Goal: Task Accomplishment & Management: Complete application form

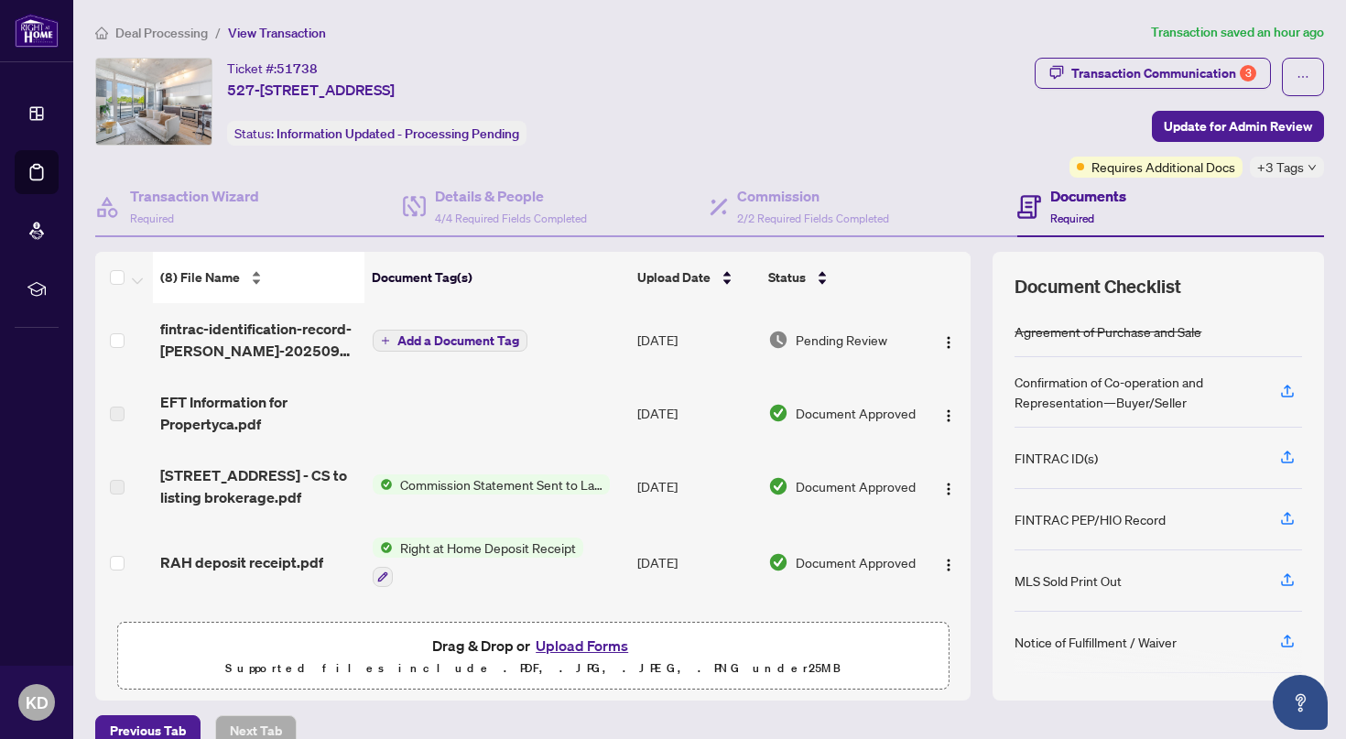
scroll to position [28, 0]
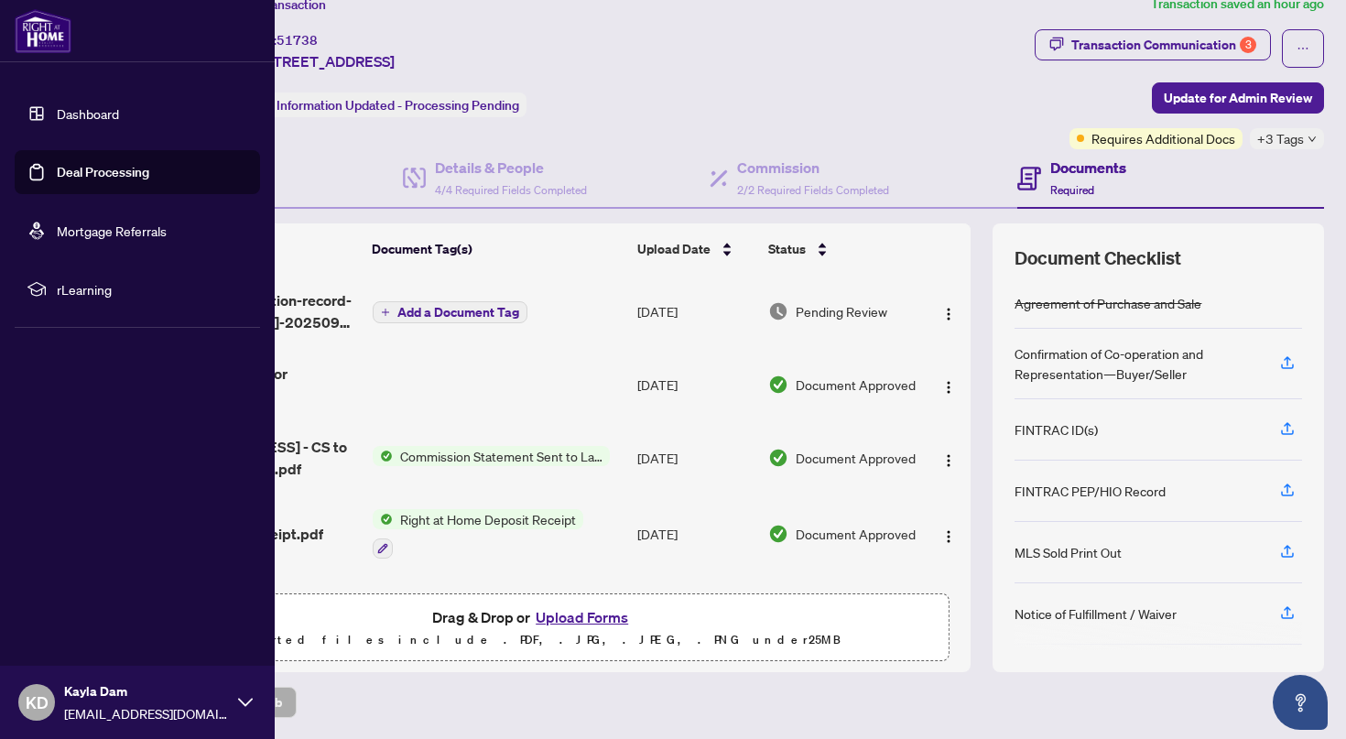
click at [57, 122] on link "Dashboard" at bounding box center [88, 113] width 62 height 16
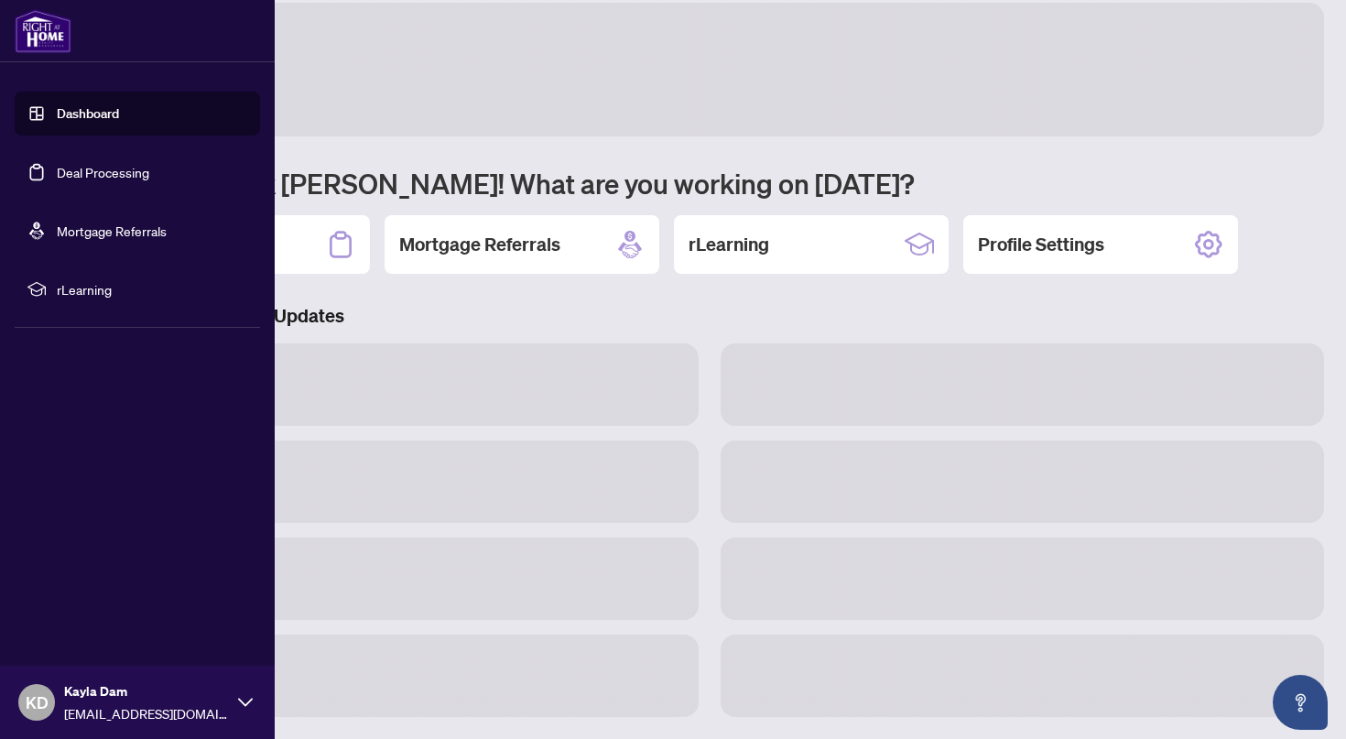
scroll to position [20, 0]
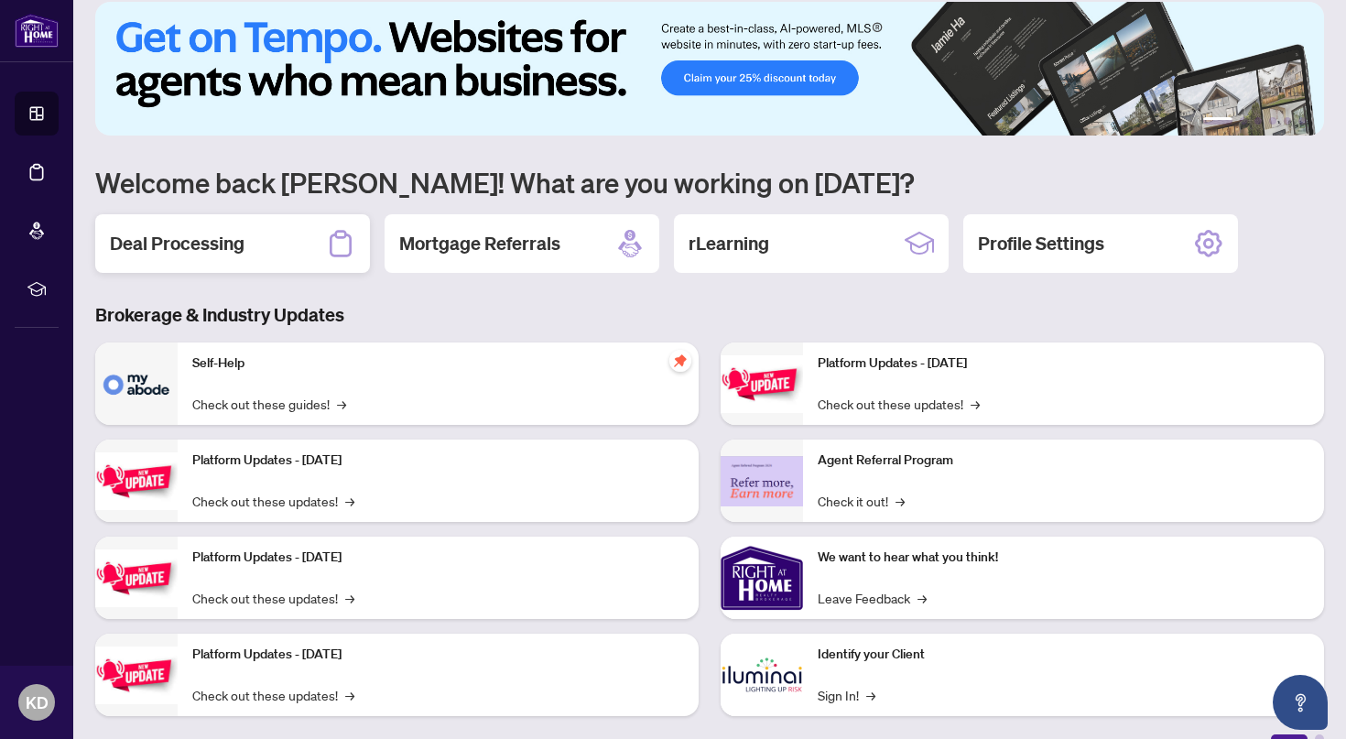
click at [241, 251] on h2 "Deal Processing" at bounding box center [177, 244] width 135 height 26
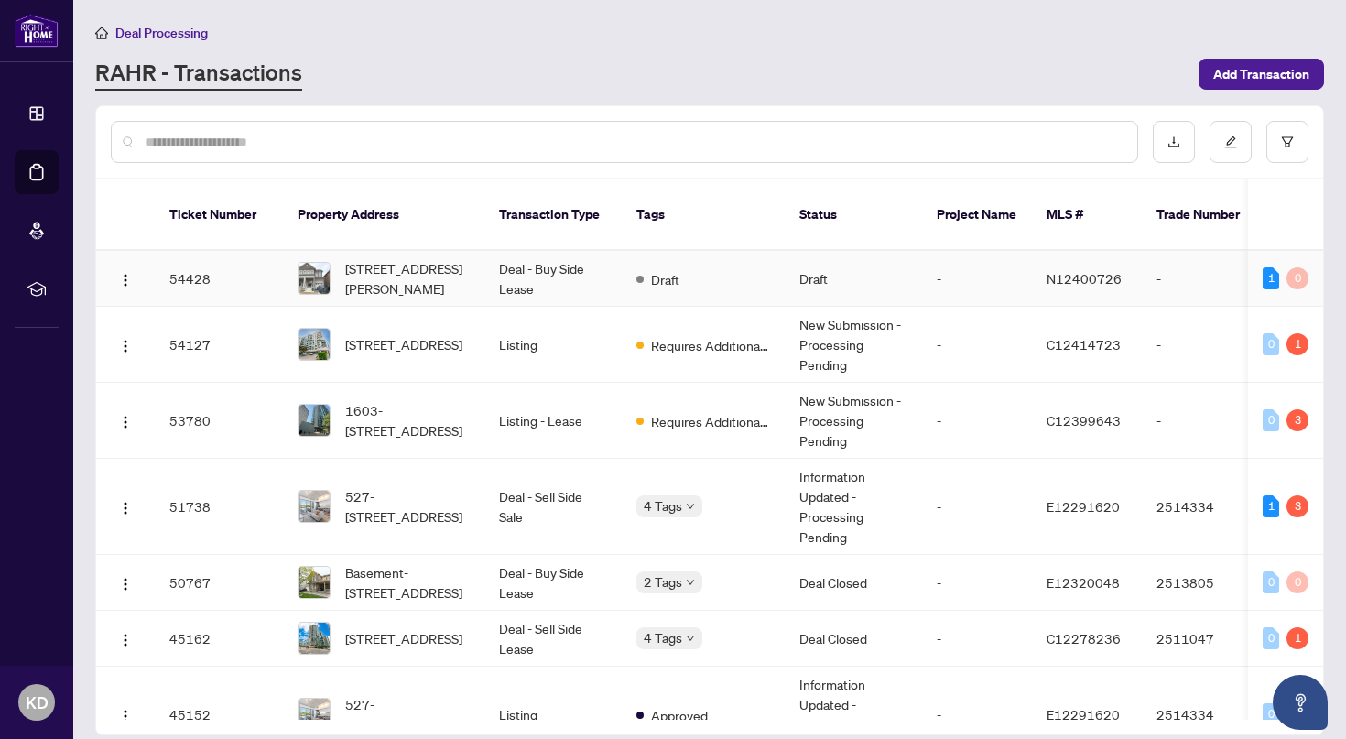
click at [578, 276] on td "Deal - Buy Side Lease" at bounding box center [552, 279] width 137 height 56
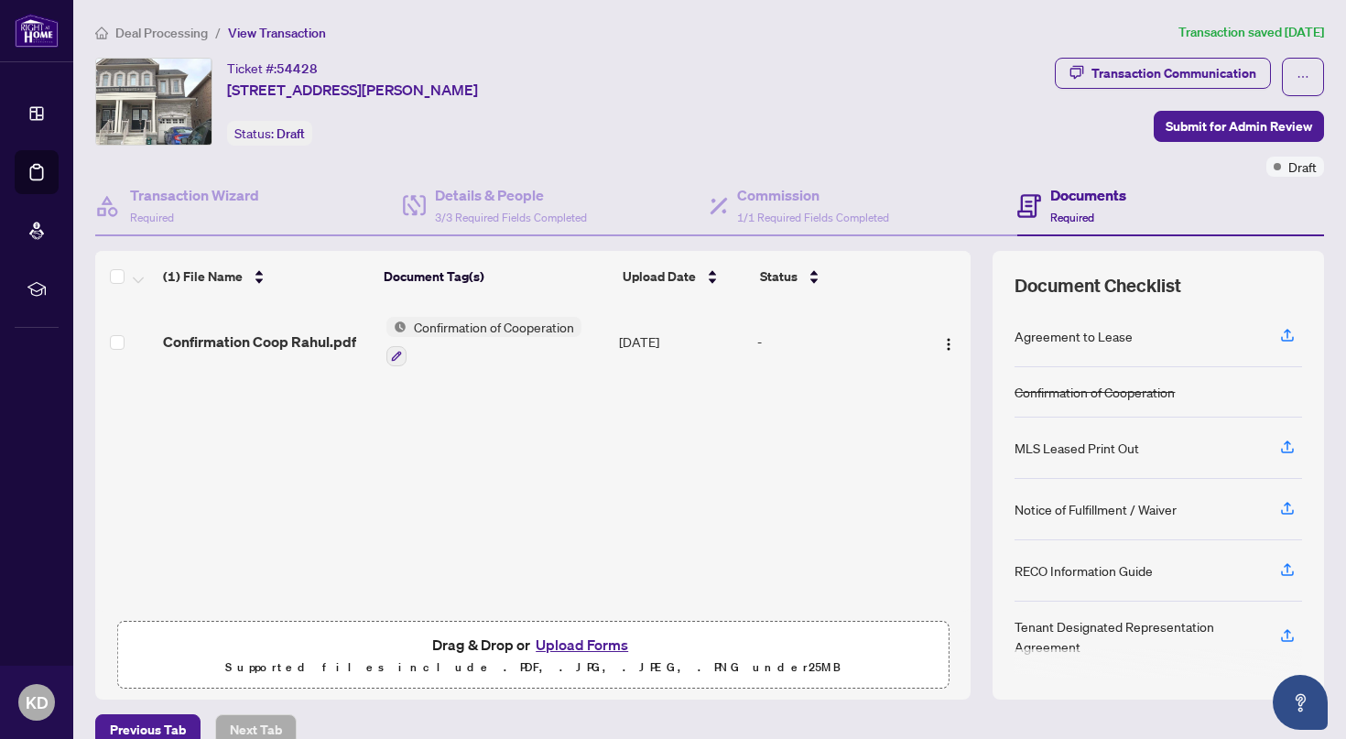
scroll to position [27, 0]
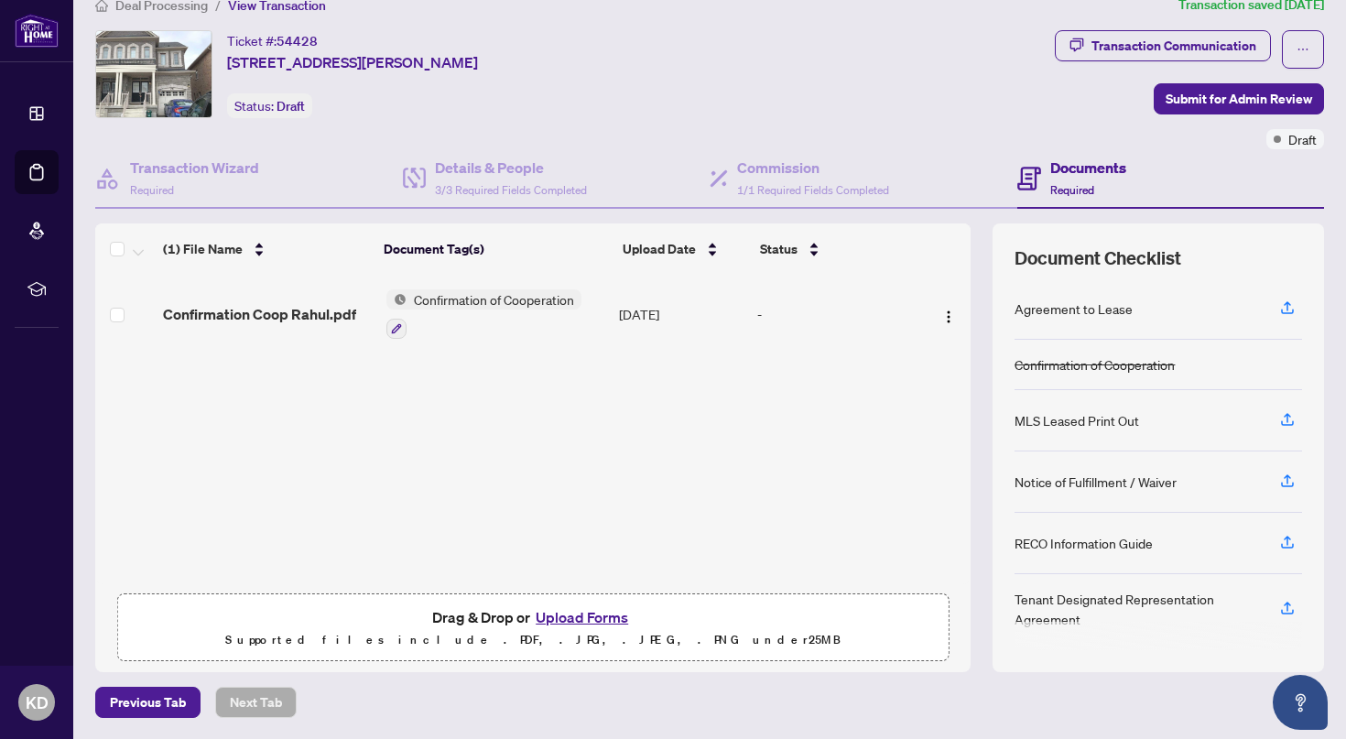
click at [595, 626] on button "Upload Forms" at bounding box center [581, 617] width 103 height 24
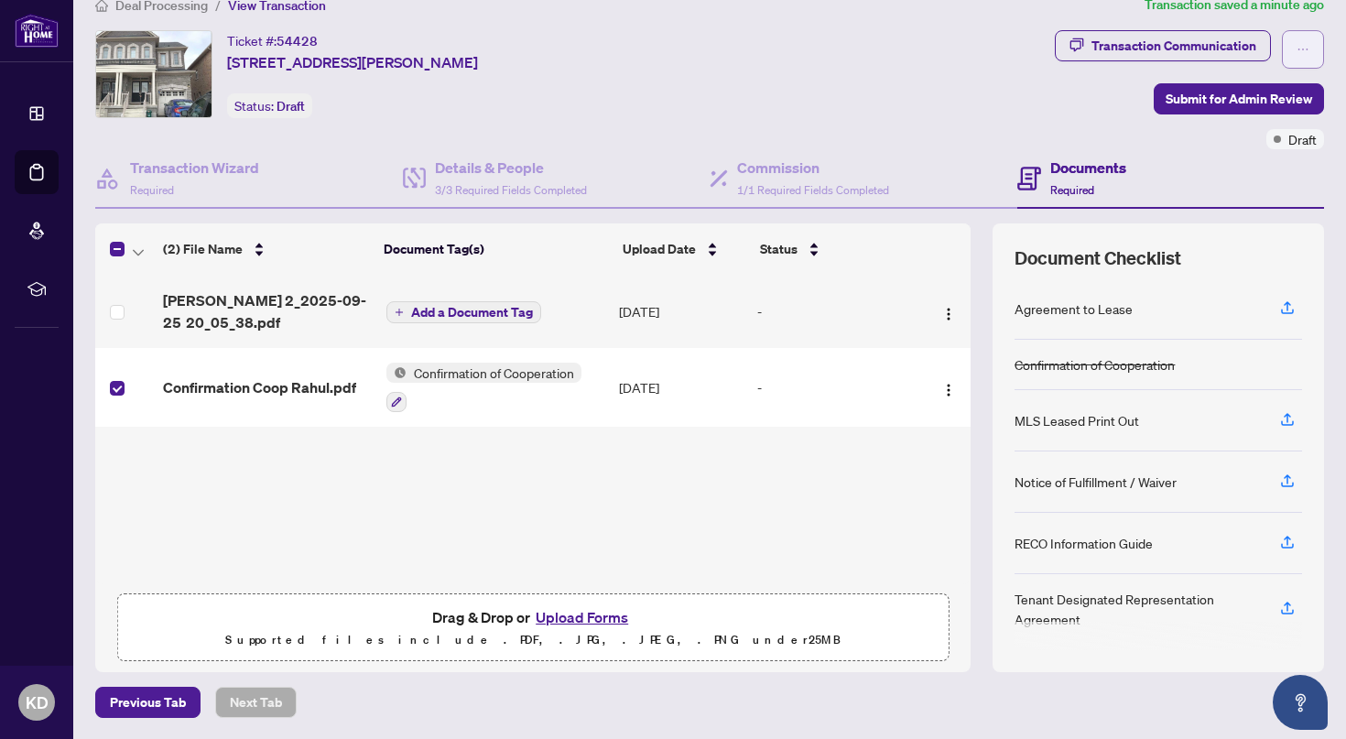
click at [1293, 55] on button "button" at bounding box center [1303, 49] width 42 height 38
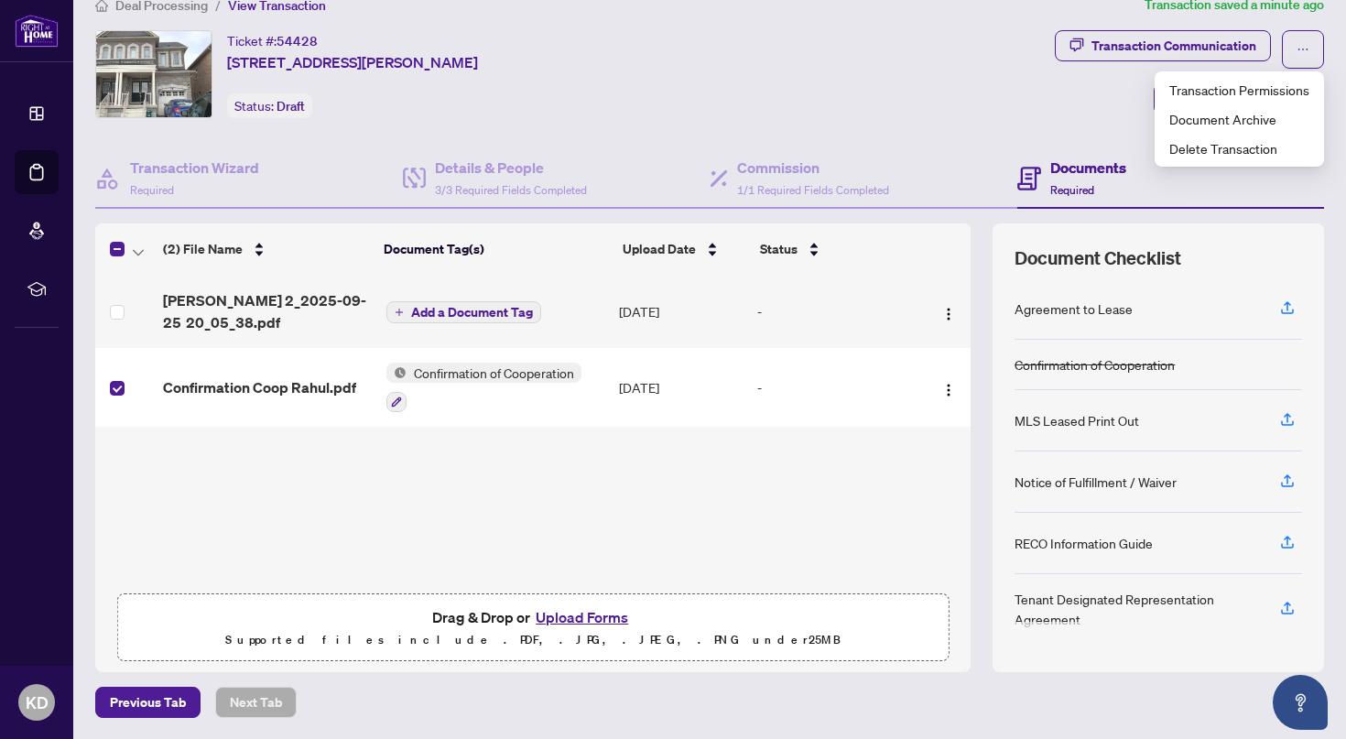
click at [759, 113] on div "Ticket #: 54428 [STREET_ADDRESS][PERSON_NAME][PERSON_NAME] Status: Draft" at bounding box center [571, 74] width 952 height 88
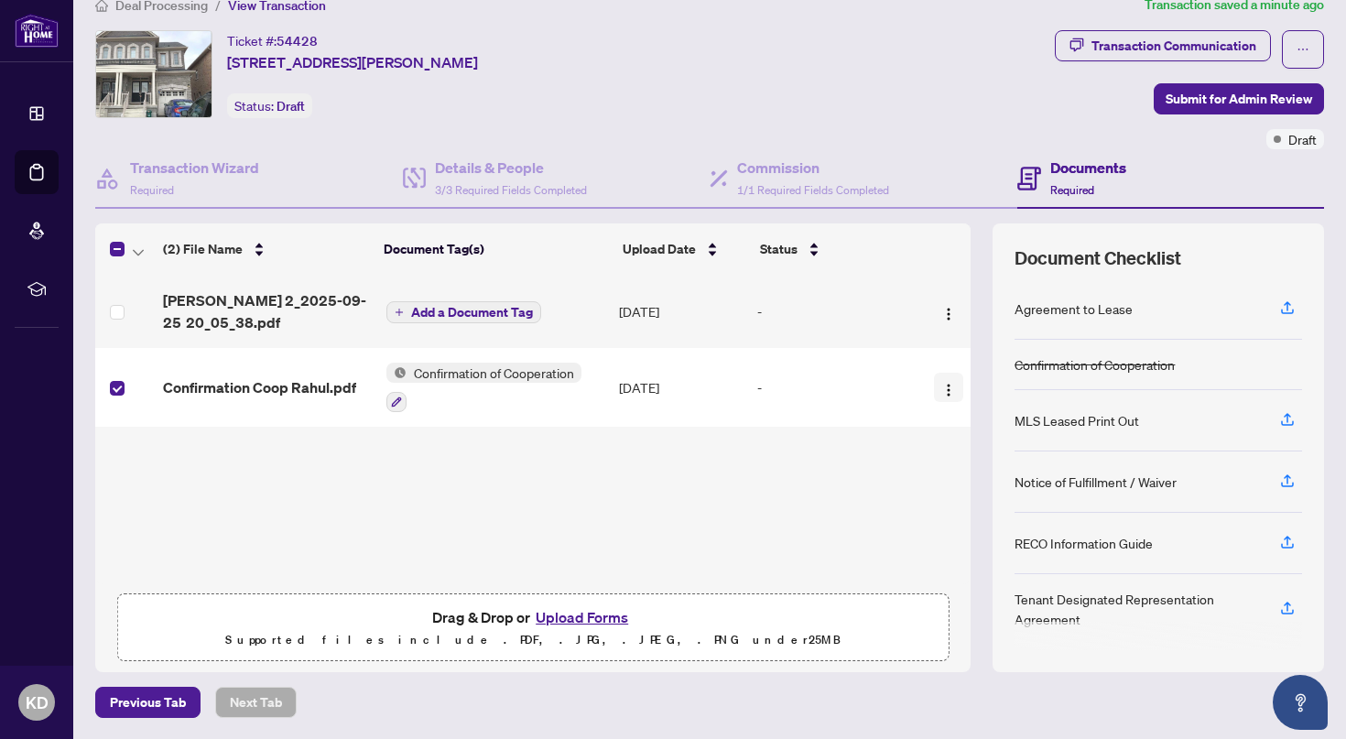
click at [940, 389] on button "button" at bounding box center [948, 387] width 29 height 29
click at [800, 556] on div "[PERSON_NAME] 2_2025-09-25 20_05_38.pdf Add a Document Tag [DATE] - Confirmatio…" at bounding box center [532, 429] width 875 height 309
click at [947, 388] on img "button" at bounding box center [948, 390] width 15 height 15
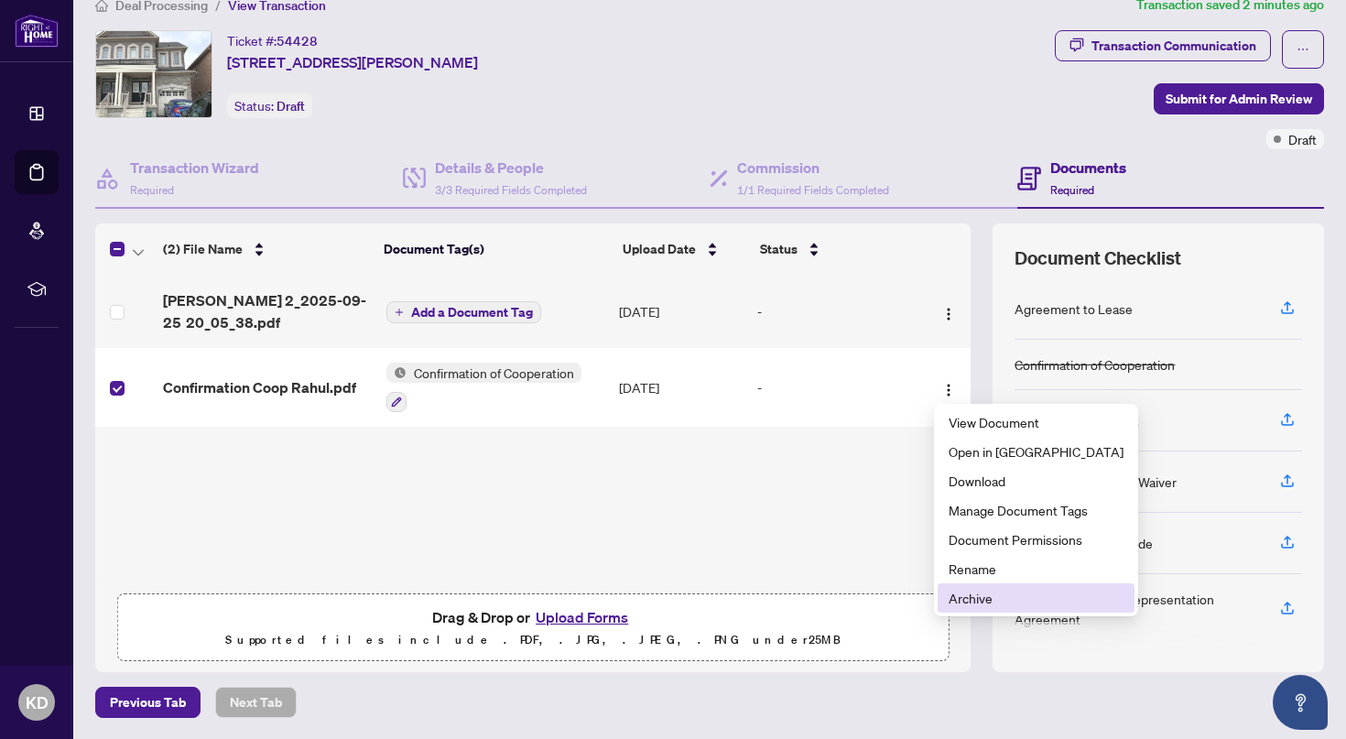
click at [962, 596] on span "Archive" at bounding box center [1036, 598] width 175 height 20
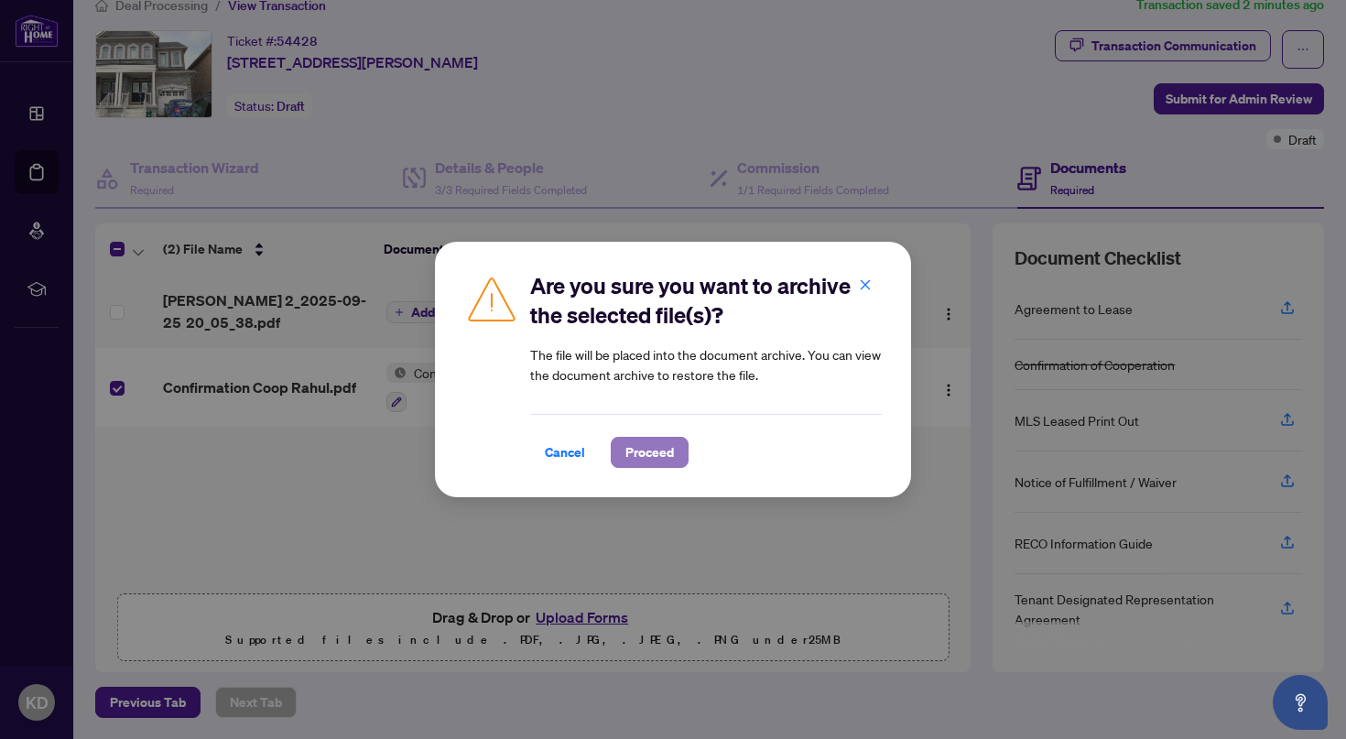
click at [665, 445] on span "Proceed" at bounding box center [649, 452] width 49 height 29
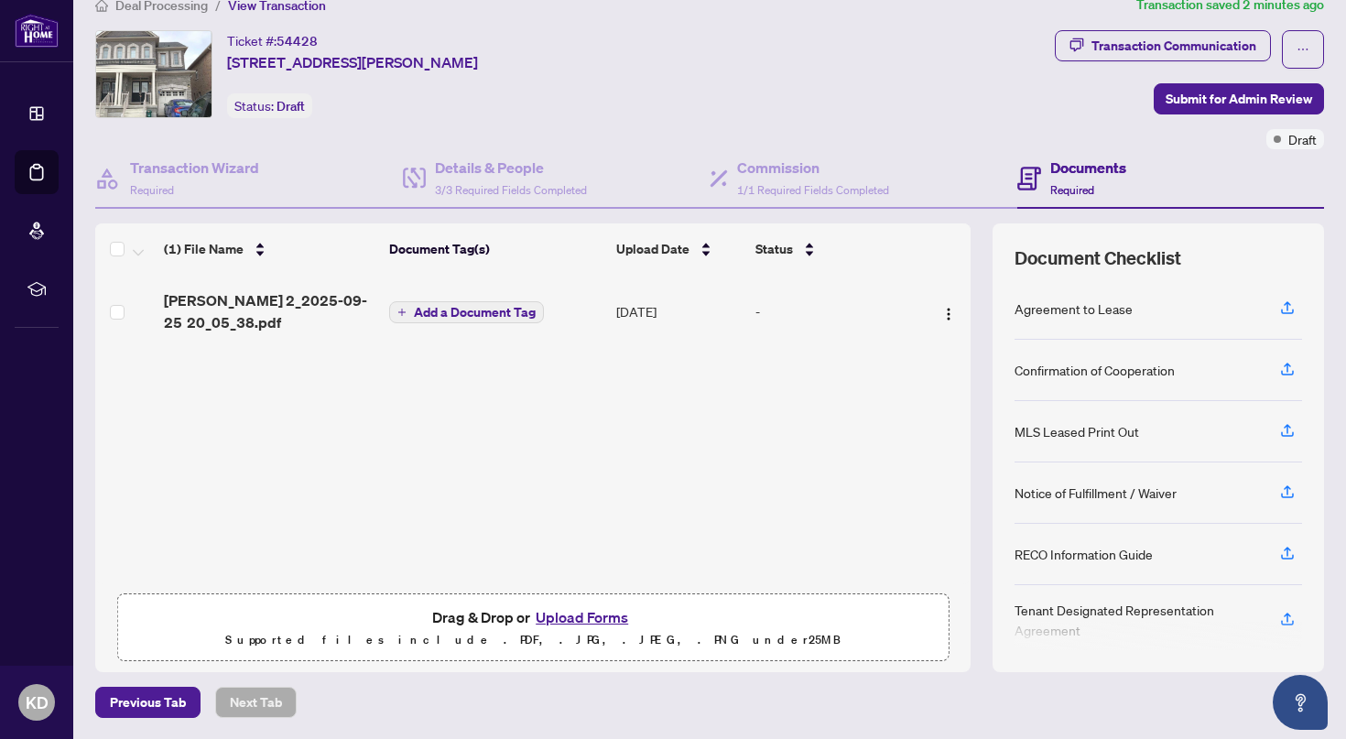
scroll to position [12, 0]
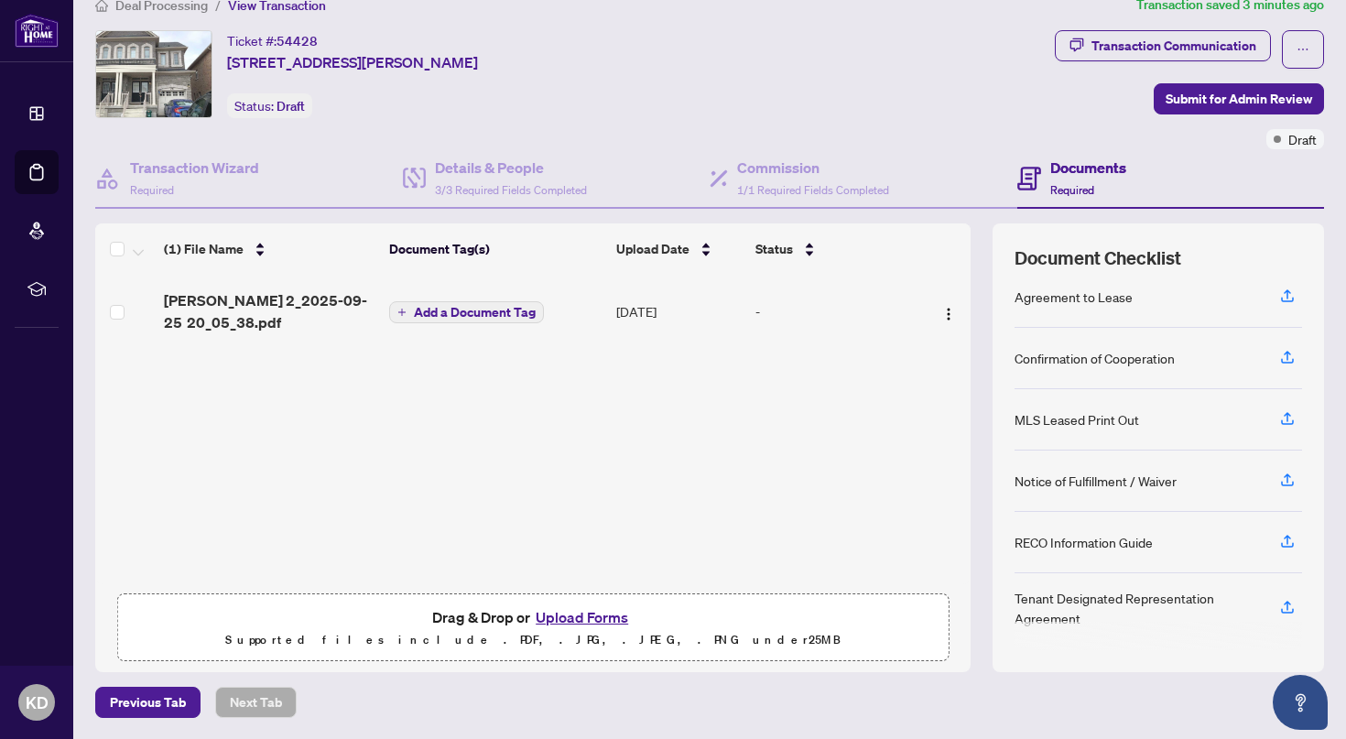
click at [577, 613] on button "Upload Forms" at bounding box center [581, 617] width 103 height 24
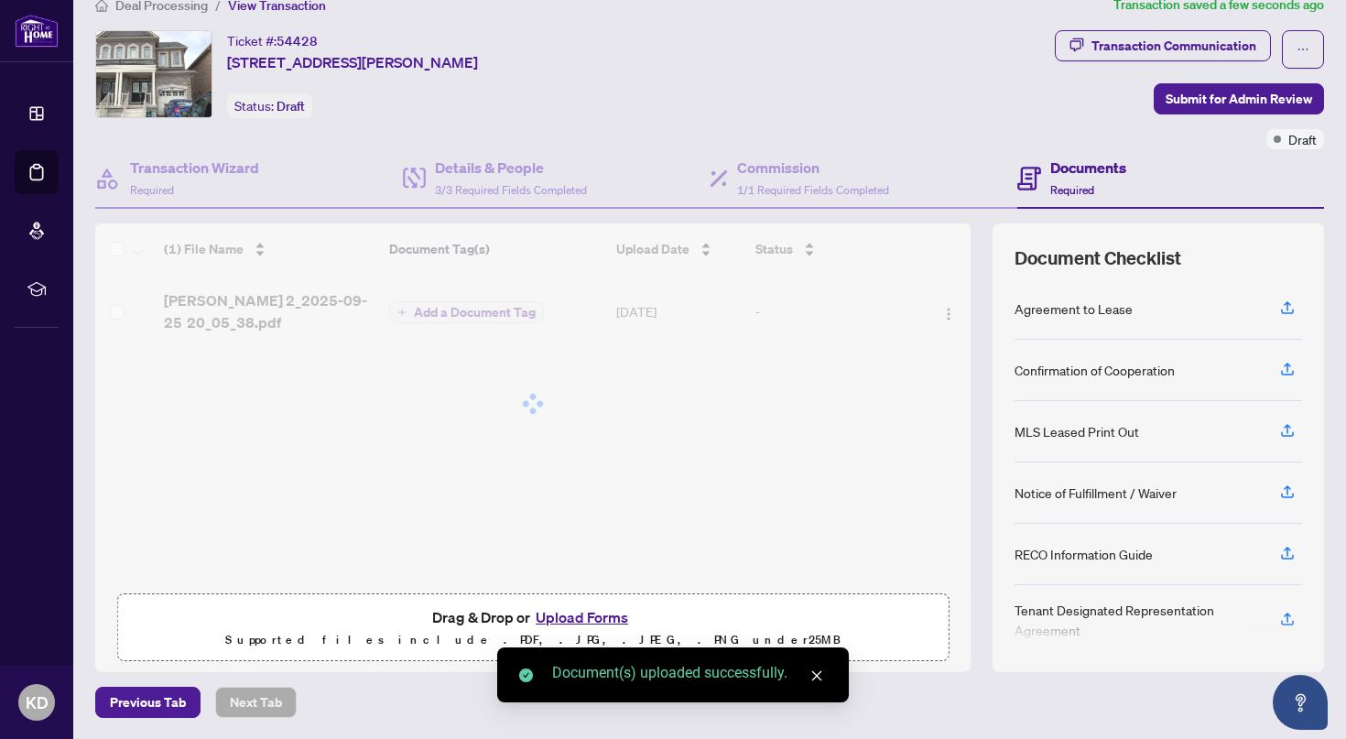
click at [584, 612] on button "Upload Forms" at bounding box center [581, 617] width 103 height 24
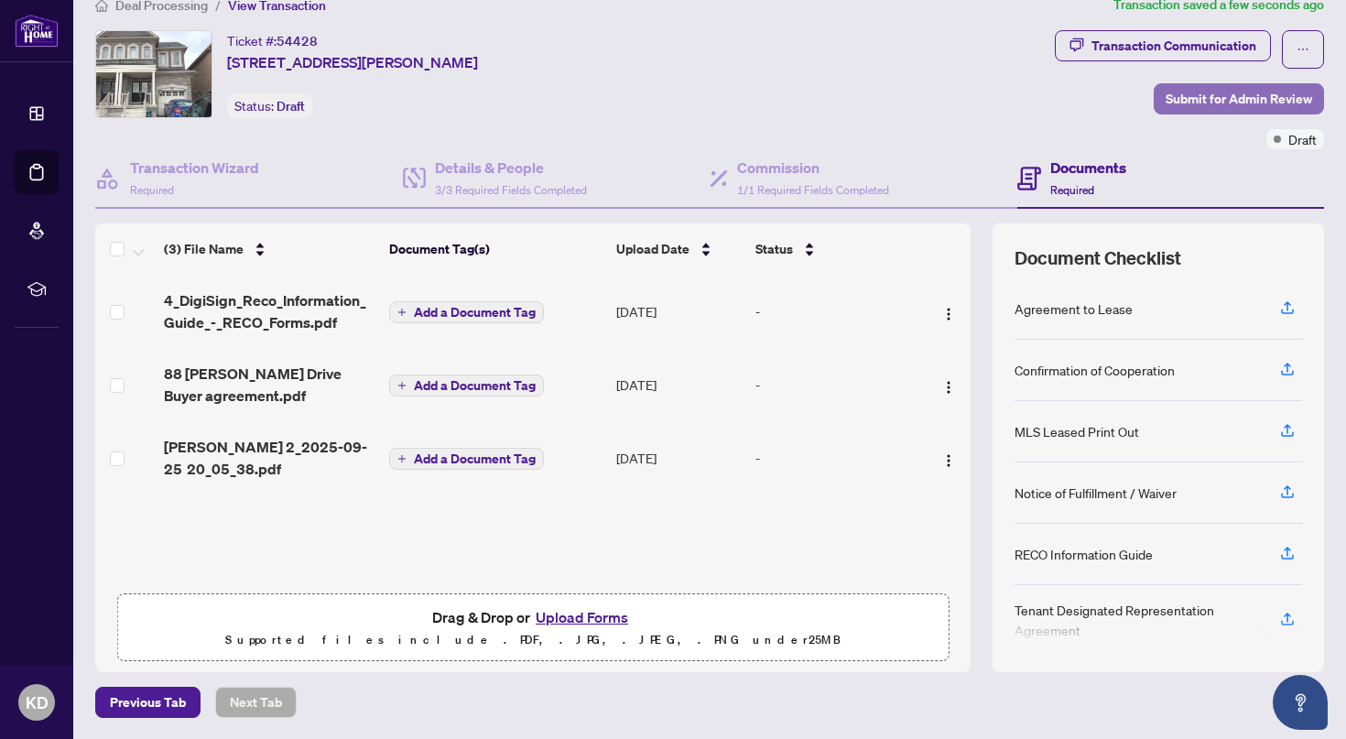
click at [1214, 99] on span "Submit for Admin Review" at bounding box center [1239, 98] width 147 height 29
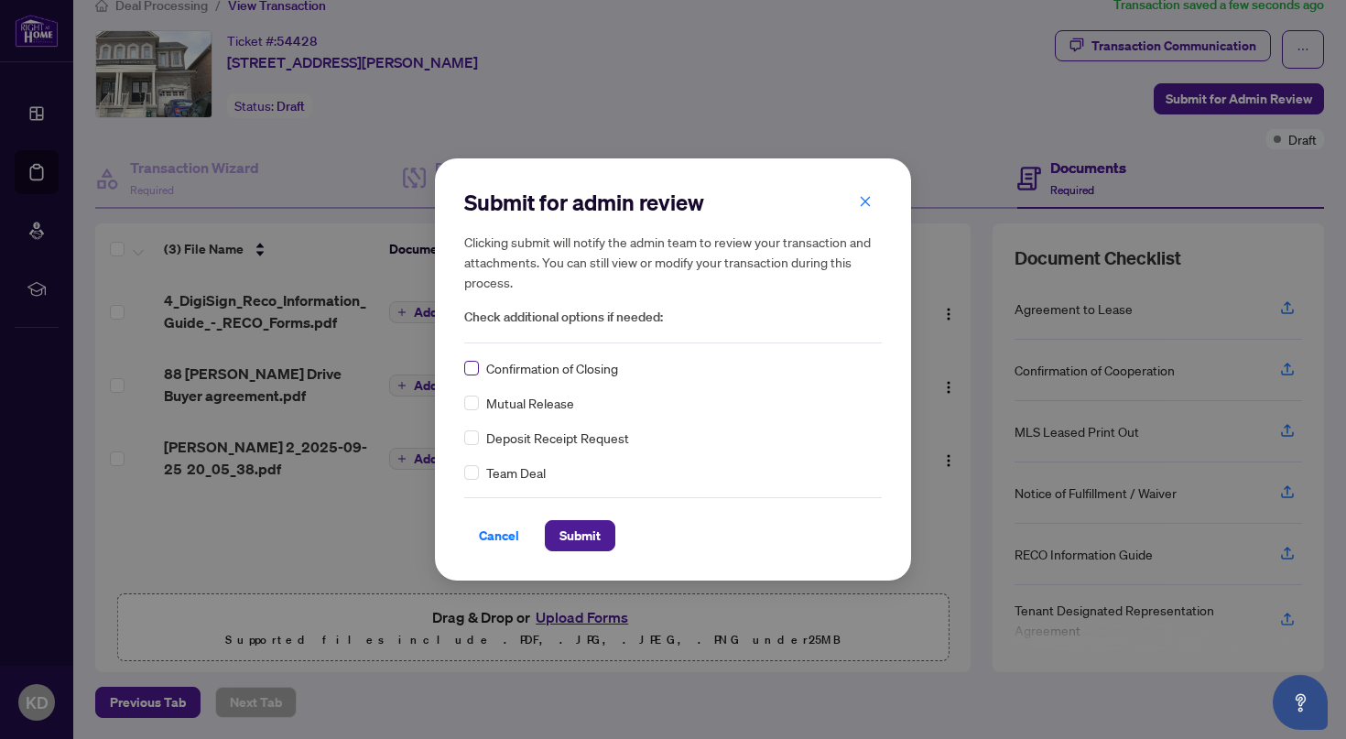
click at [471, 375] on label at bounding box center [471, 368] width 15 height 20
click at [588, 545] on span "Submit" at bounding box center [579, 535] width 41 height 29
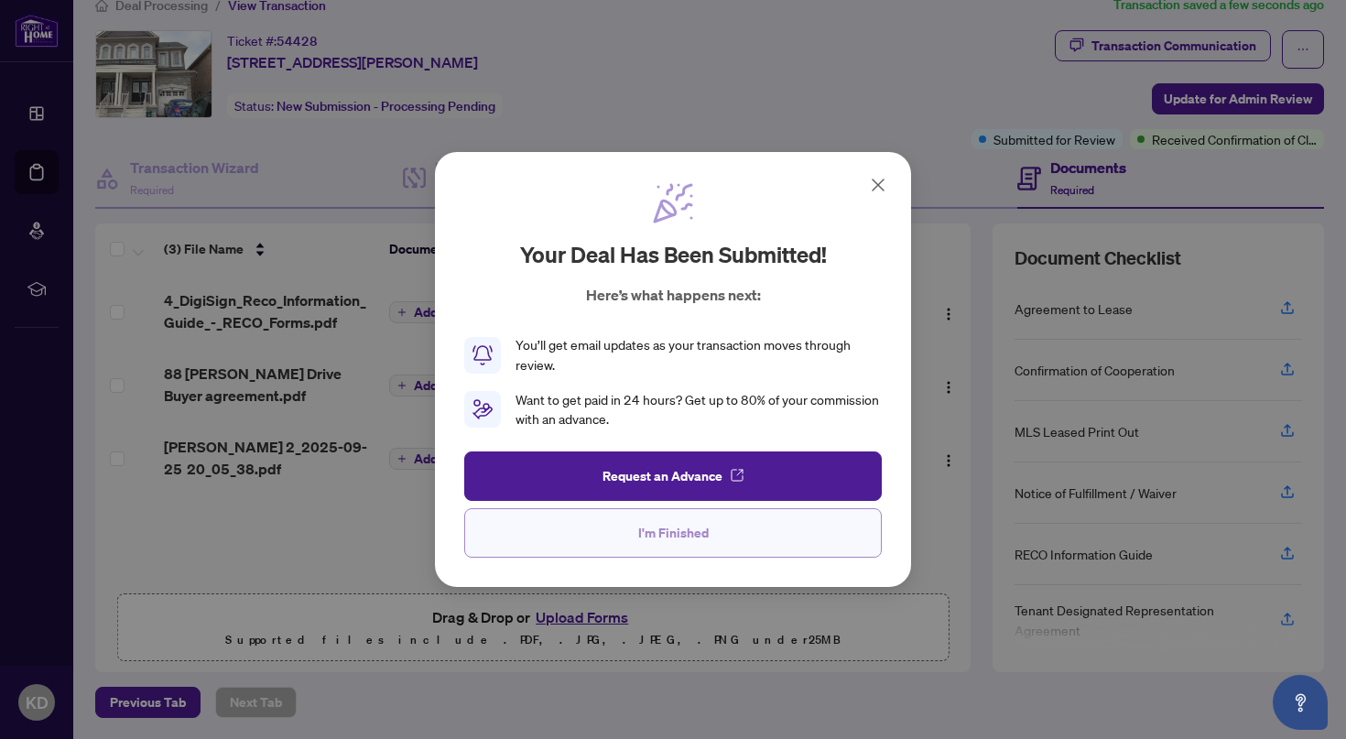
click at [640, 529] on span "I'm Finished" at bounding box center [673, 532] width 71 height 29
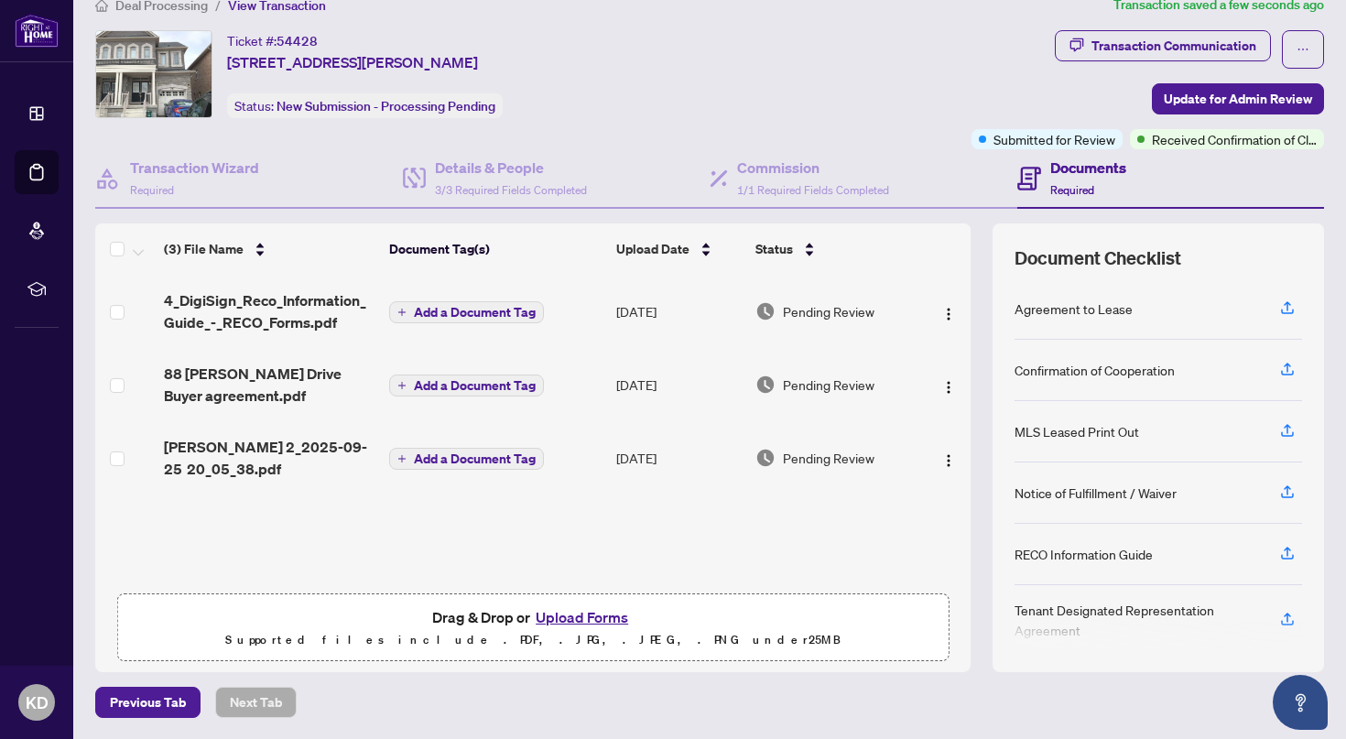
click at [563, 625] on button "Upload Forms" at bounding box center [581, 617] width 103 height 24
click at [989, 87] on div "Transaction Communication Update for Admin Review Submitted for Review Received…" at bounding box center [1148, 89] width 353 height 119
click at [592, 617] on button "Upload Forms" at bounding box center [581, 617] width 103 height 24
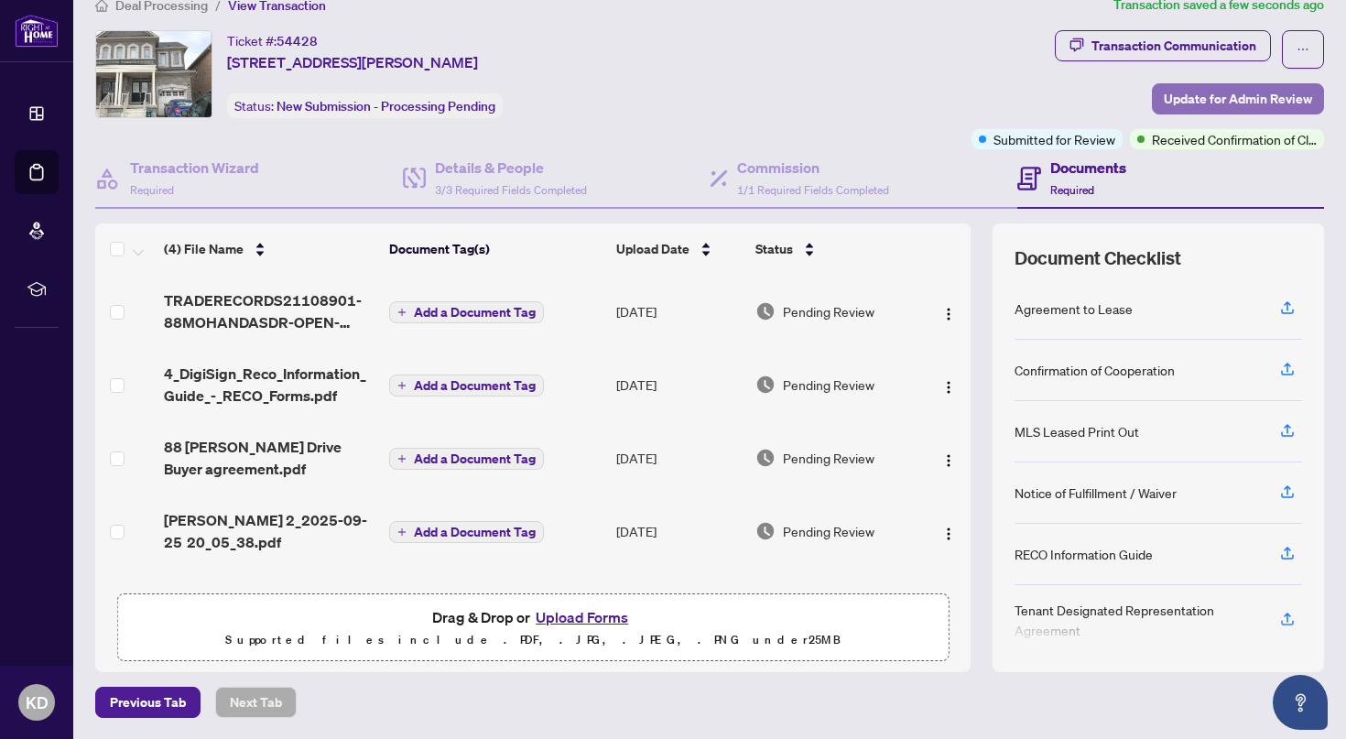
click at [1199, 108] on span "Update for Admin Review" at bounding box center [1238, 98] width 148 height 29
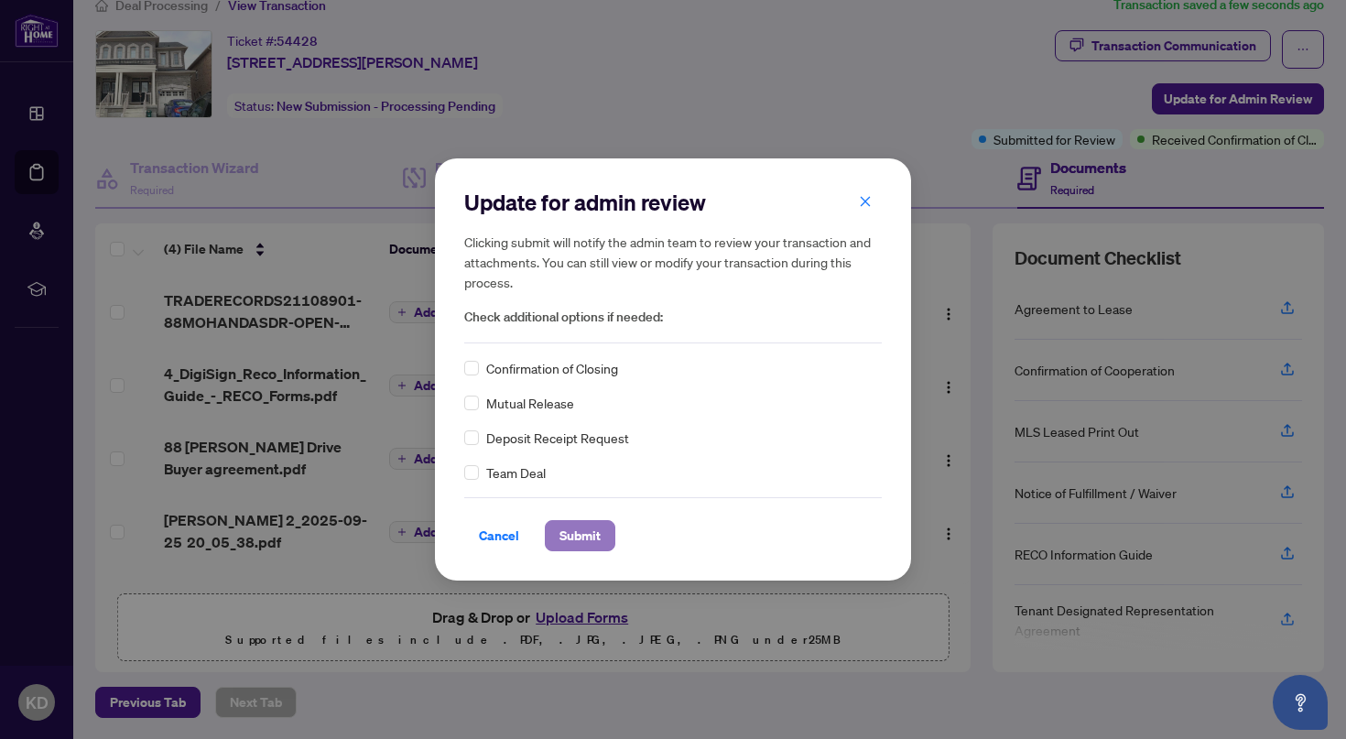
click at [581, 542] on span "Submit" at bounding box center [579, 535] width 41 height 29
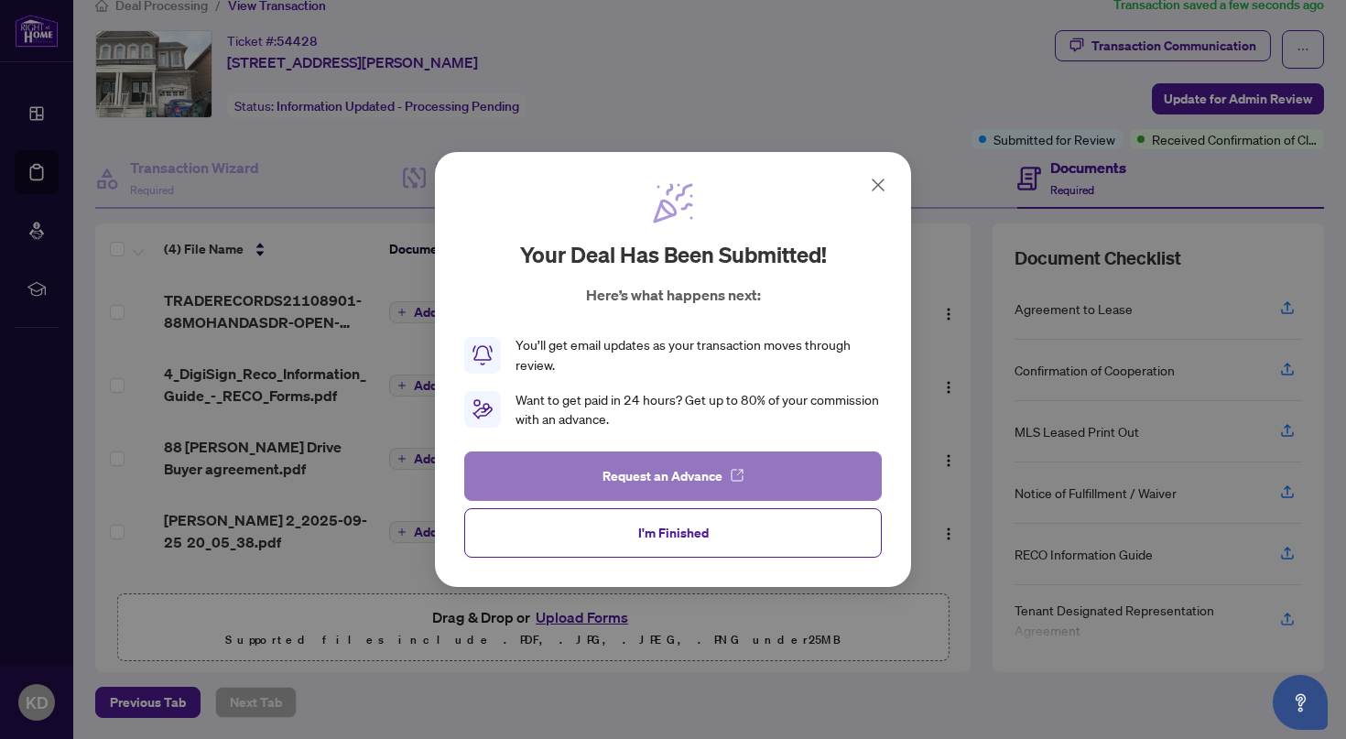
click at [722, 473] on button "Request an Advance" at bounding box center [673, 475] width 418 height 49
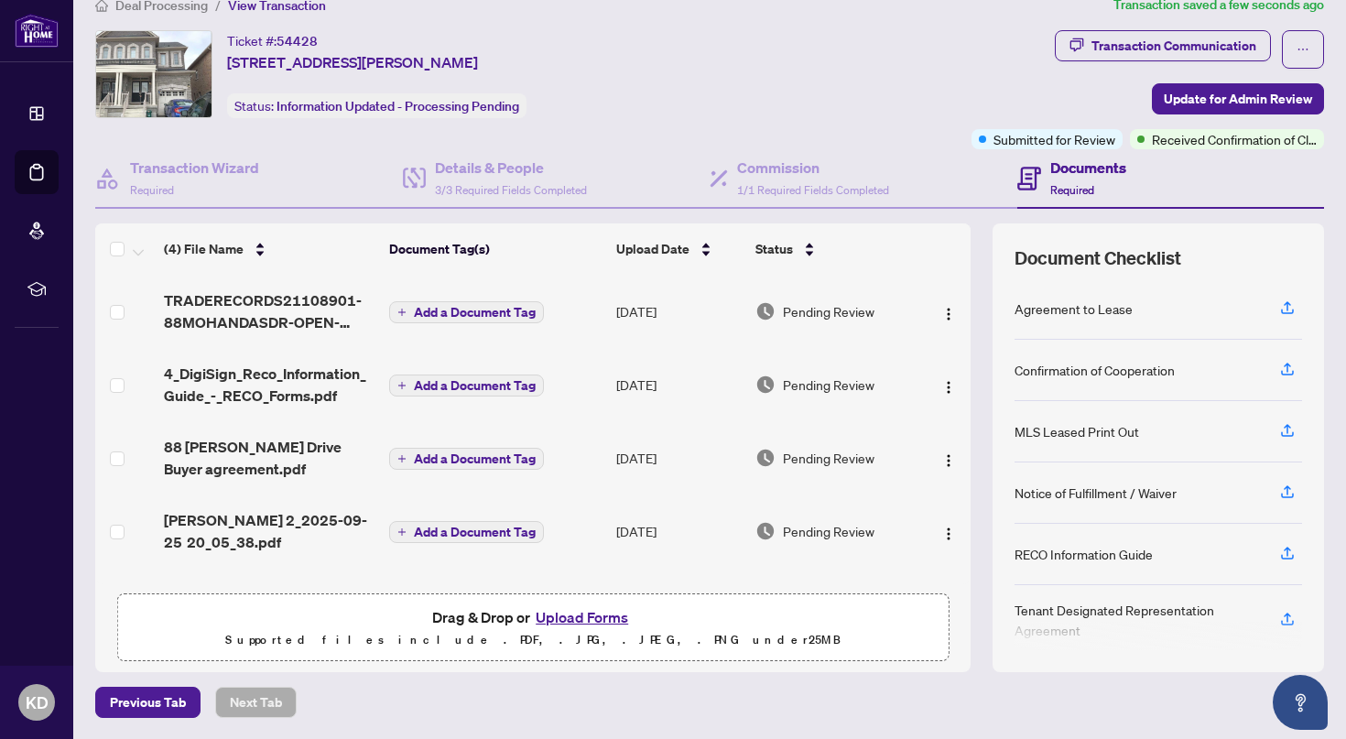
scroll to position [0, 0]
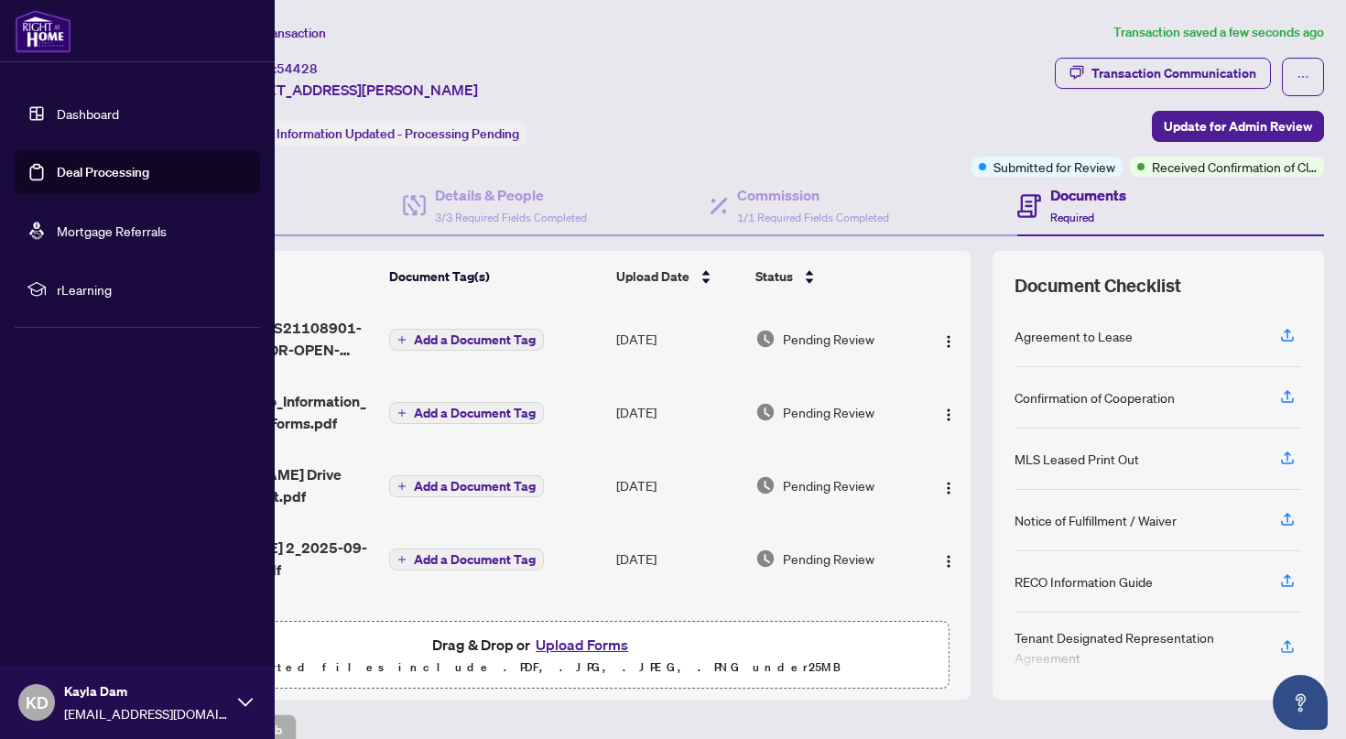
click at [57, 121] on link "Dashboard" at bounding box center [88, 113] width 62 height 16
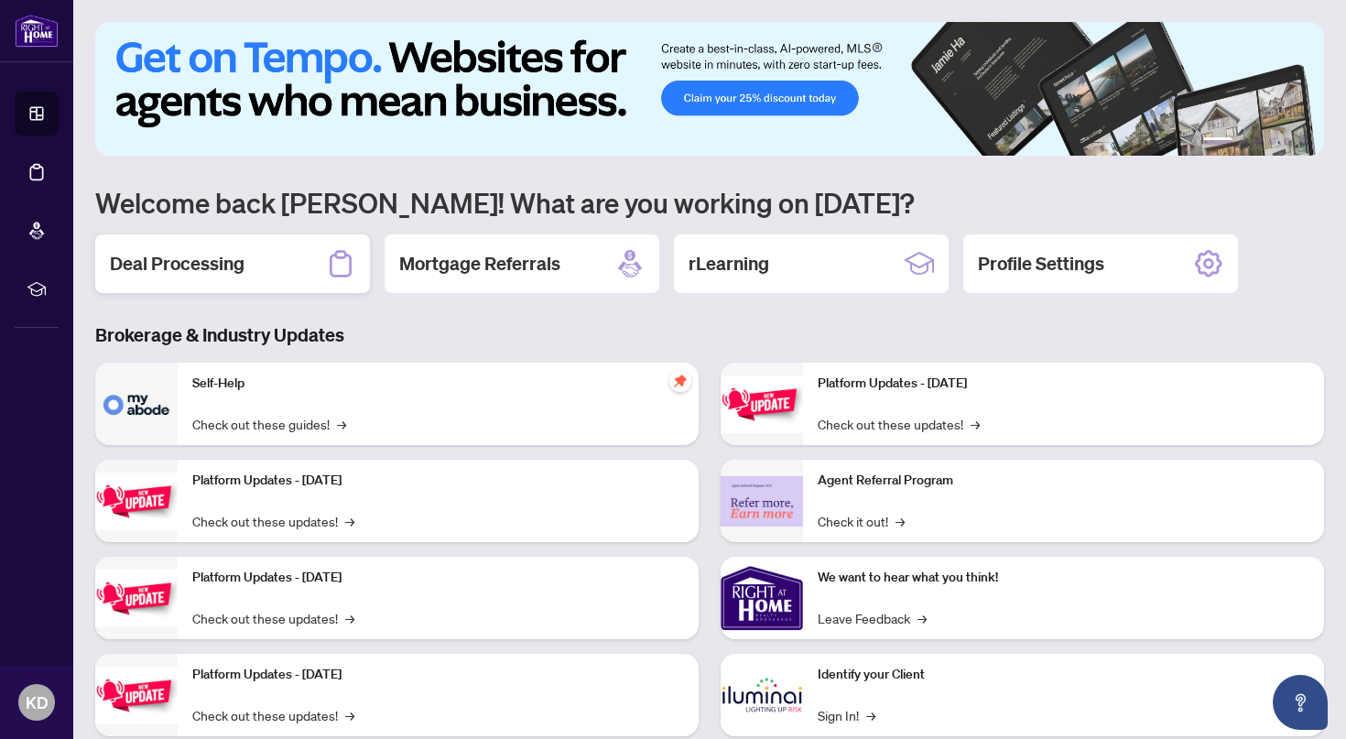
click at [244, 244] on div "Deal Processing" at bounding box center [232, 263] width 275 height 59
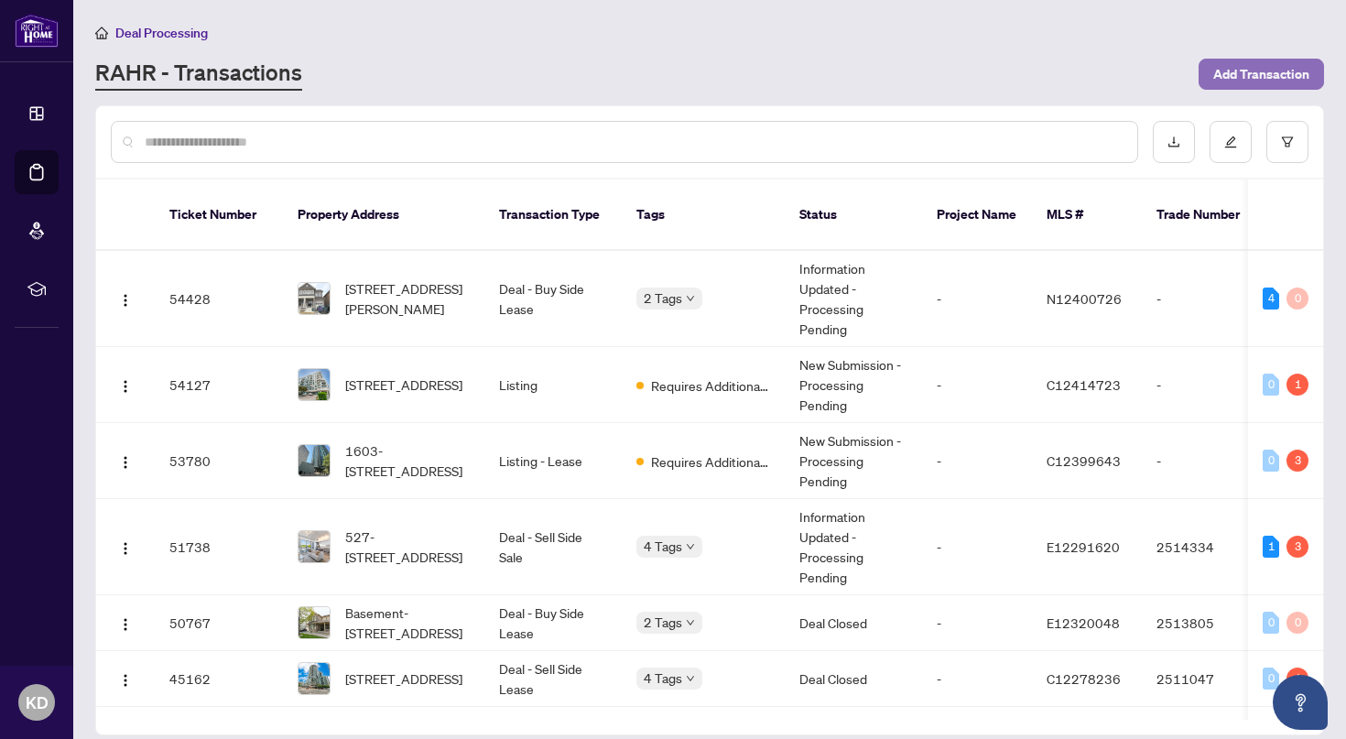
click at [1247, 79] on span "Add Transaction" at bounding box center [1261, 74] width 96 height 29
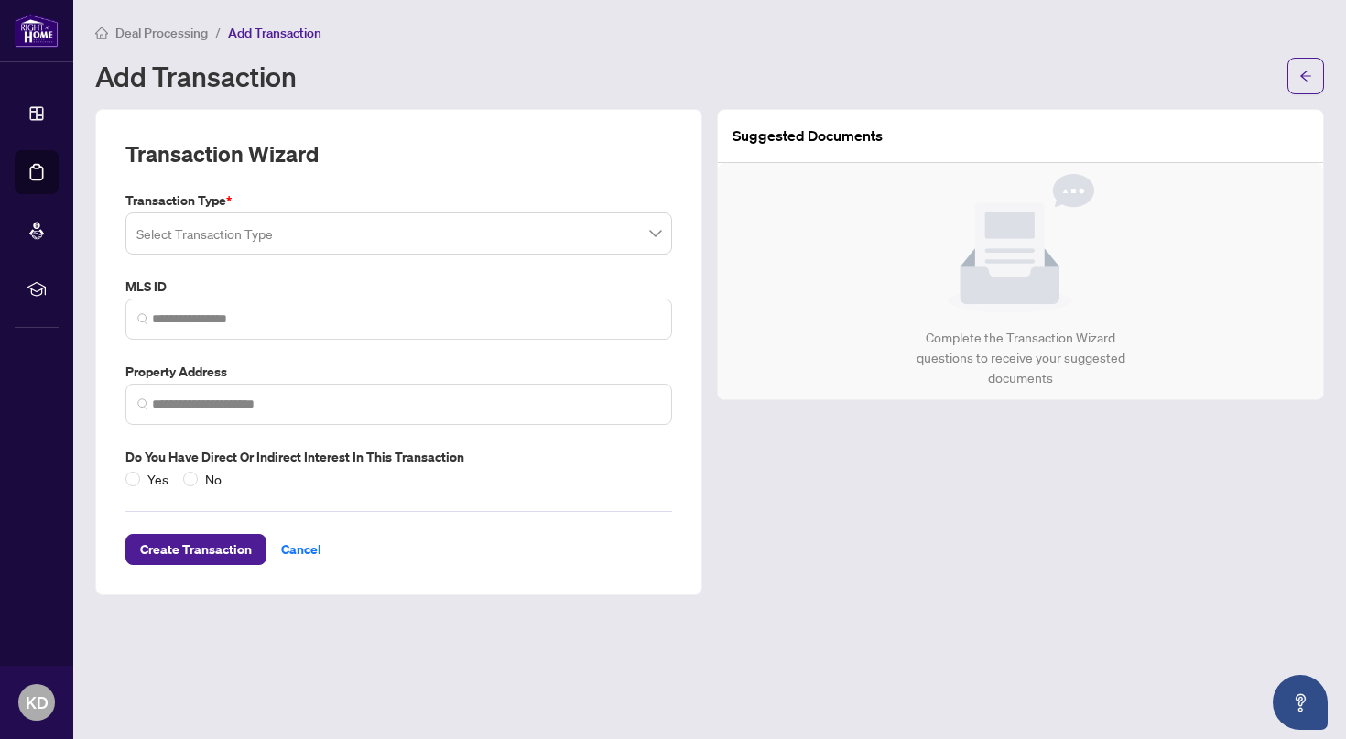
click at [657, 223] on span at bounding box center [398, 233] width 525 height 35
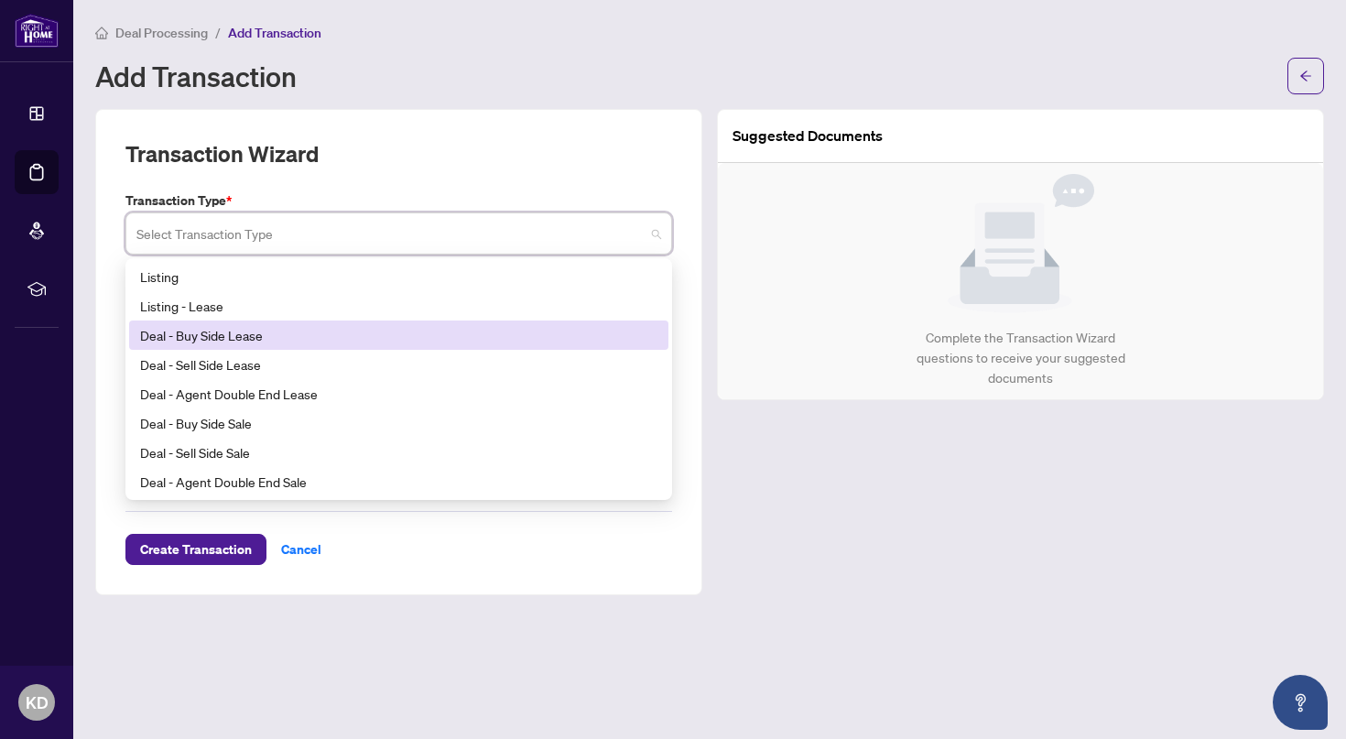
click at [375, 333] on div "Deal - Buy Side Lease" at bounding box center [398, 335] width 517 height 20
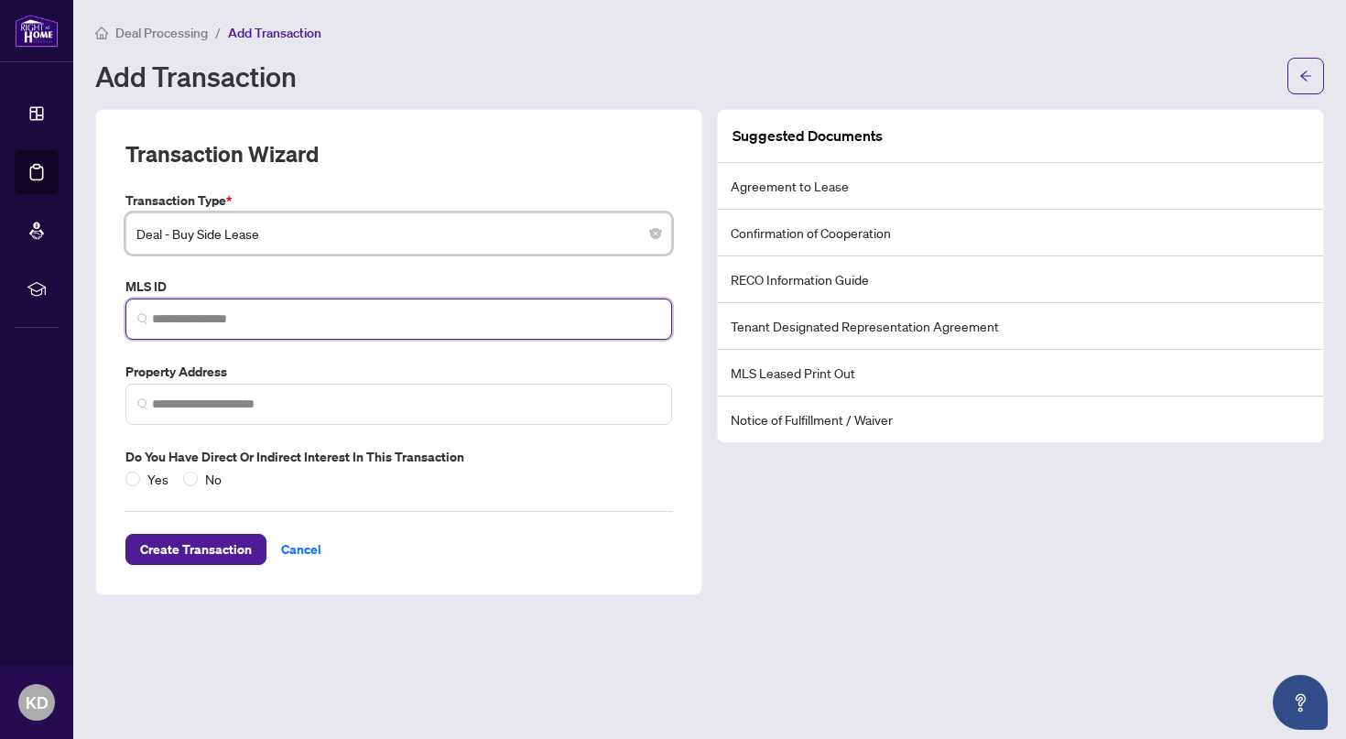
click at [369, 320] on input "search" at bounding box center [406, 318] width 508 height 19
click at [523, 329] on span at bounding box center [398, 319] width 547 height 41
paste input "*********"
type input "*********"
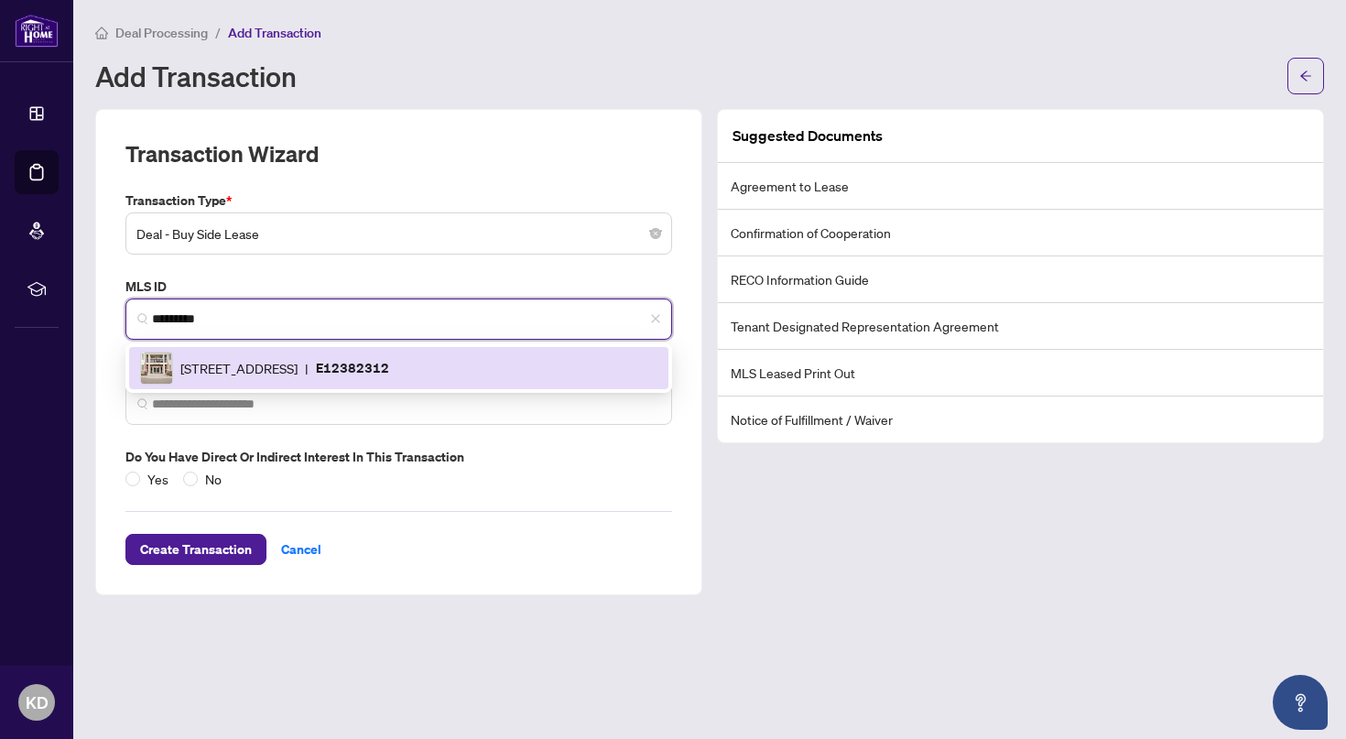
click at [298, 368] on span "[STREET_ADDRESS]" at bounding box center [238, 368] width 117 height 20
type input "**********"
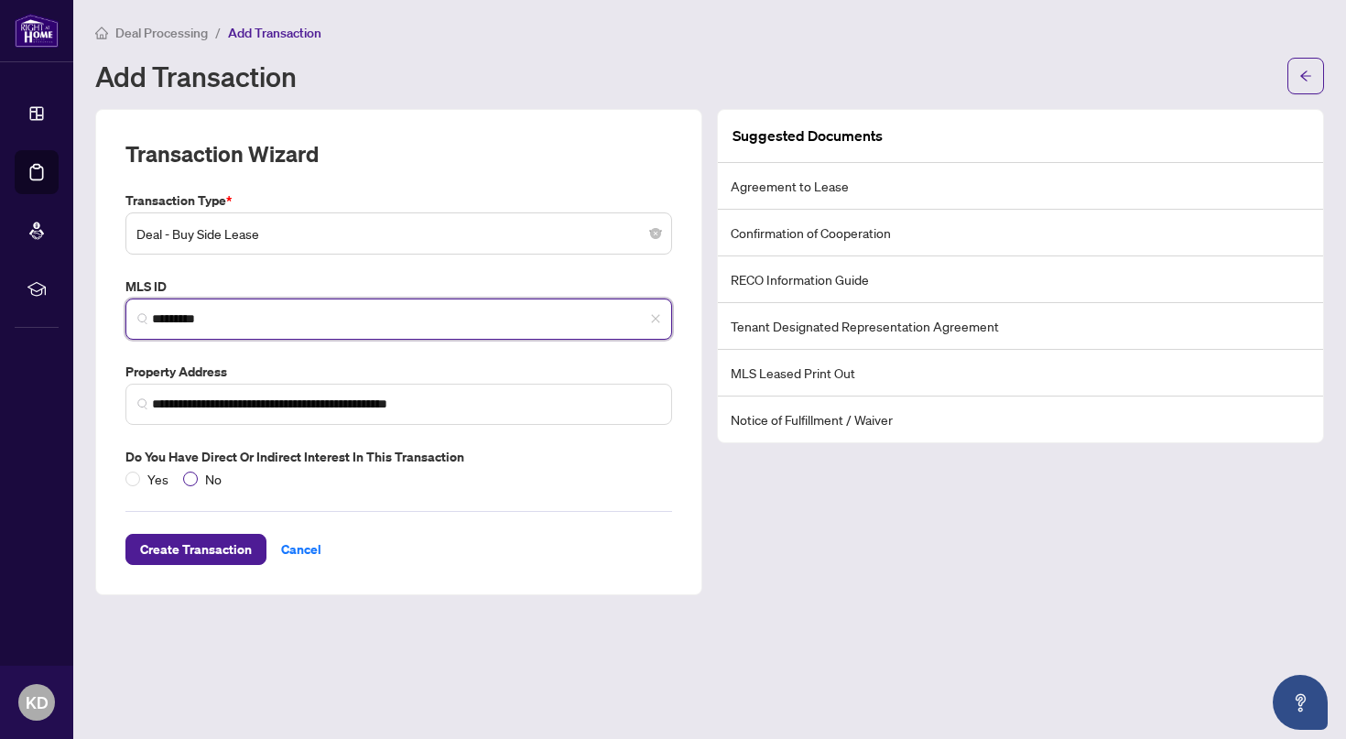
type input "*********"
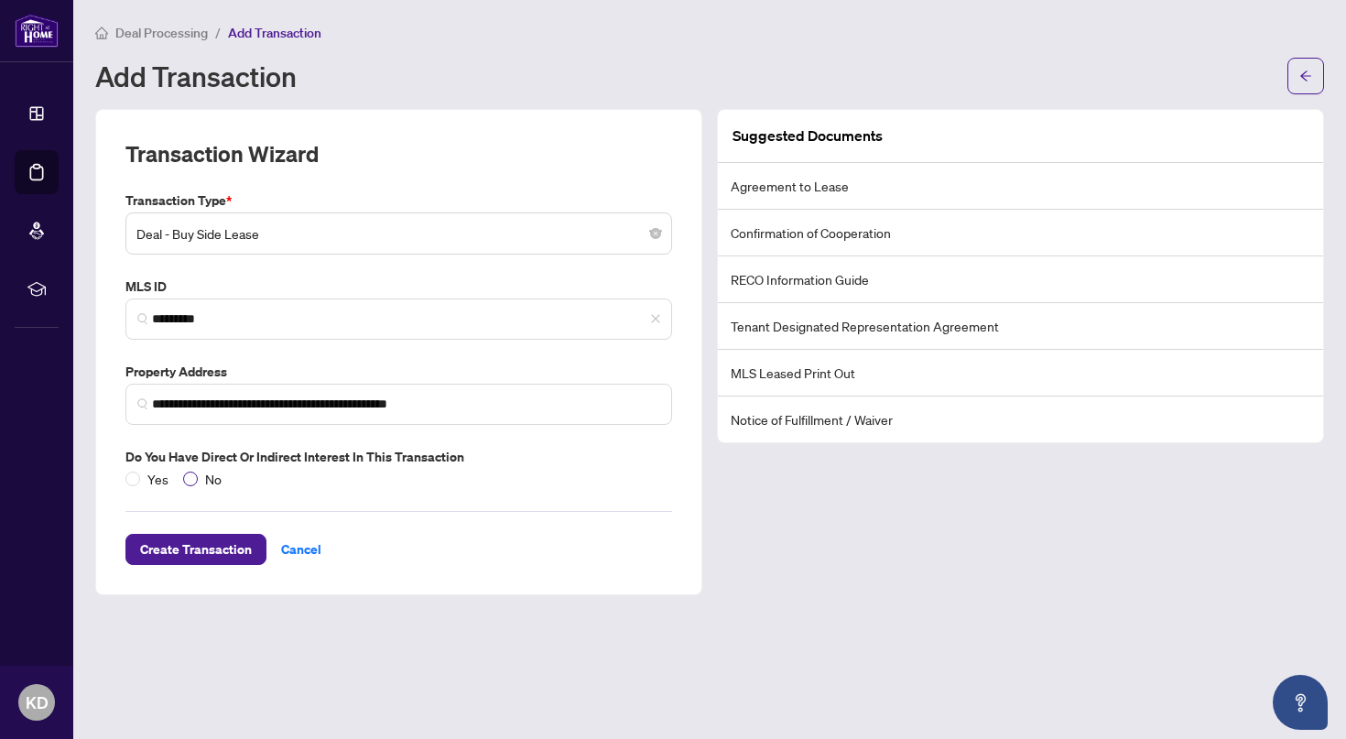
click at [192, 471] on label "No" at bounding box center [206, 479] width 46 height 20
click at [226, 546] on span "Create Transaction" at bounding box center [196, 549] width 112 height 29
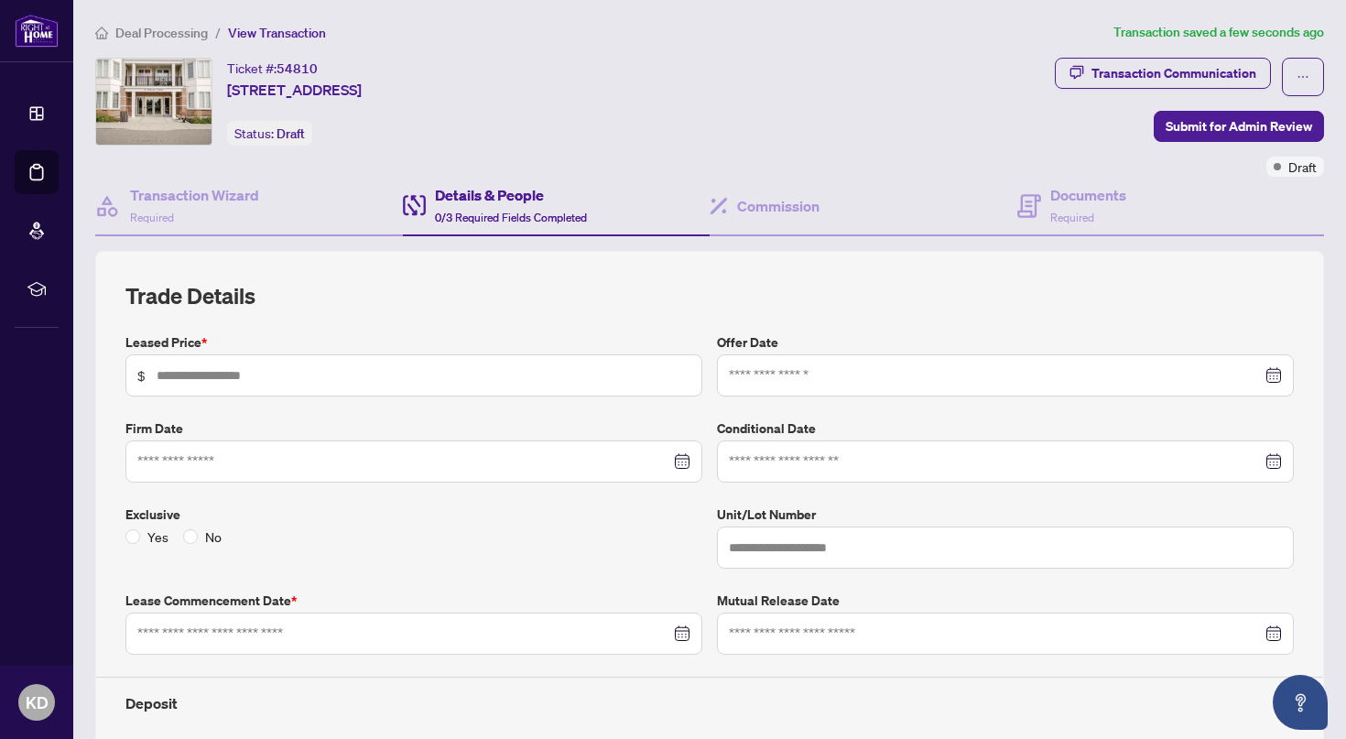
type input "***"
click at [176, 376] on input "text" at bounding box center [424, 375] width 534 height 20
type input "*****"
